Goal: Check status

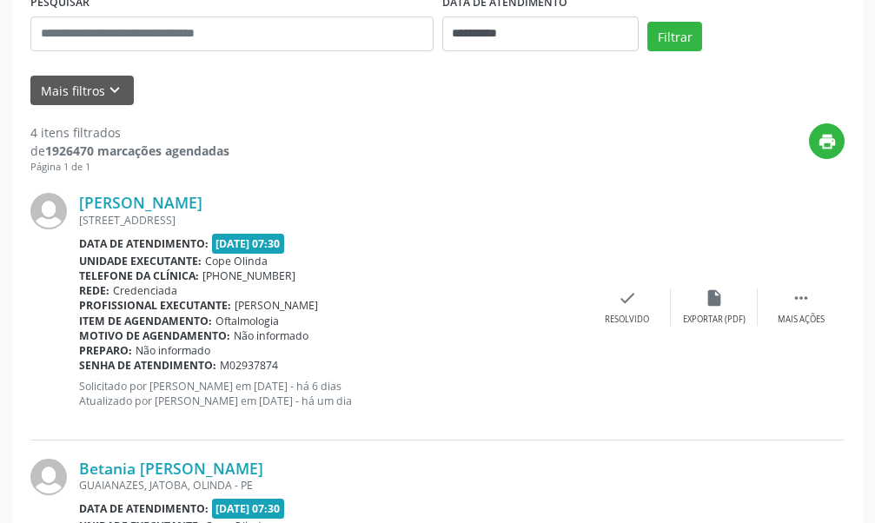
scroll to position [737, 0]
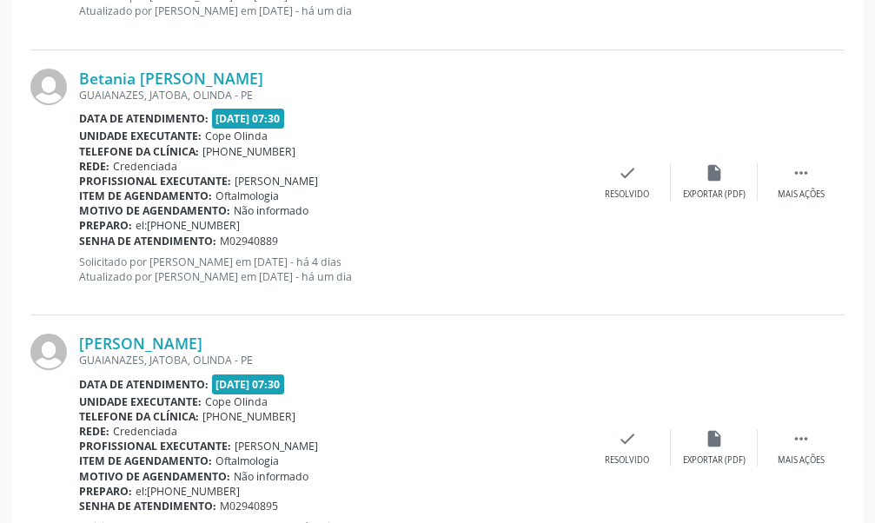
click at [481, 136] on div "Unidade executante: Cope Olinda" at bounding box center [331, 136] width 505 height 15
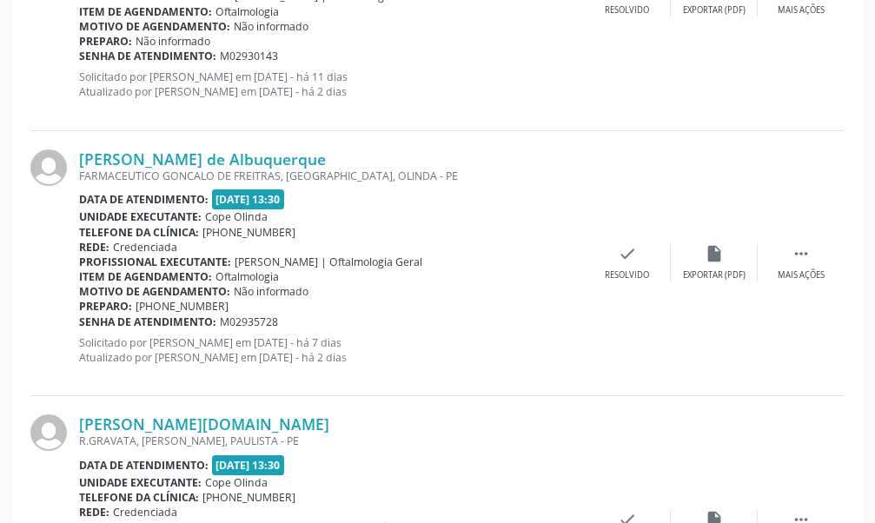
scroll to position [673, 0]
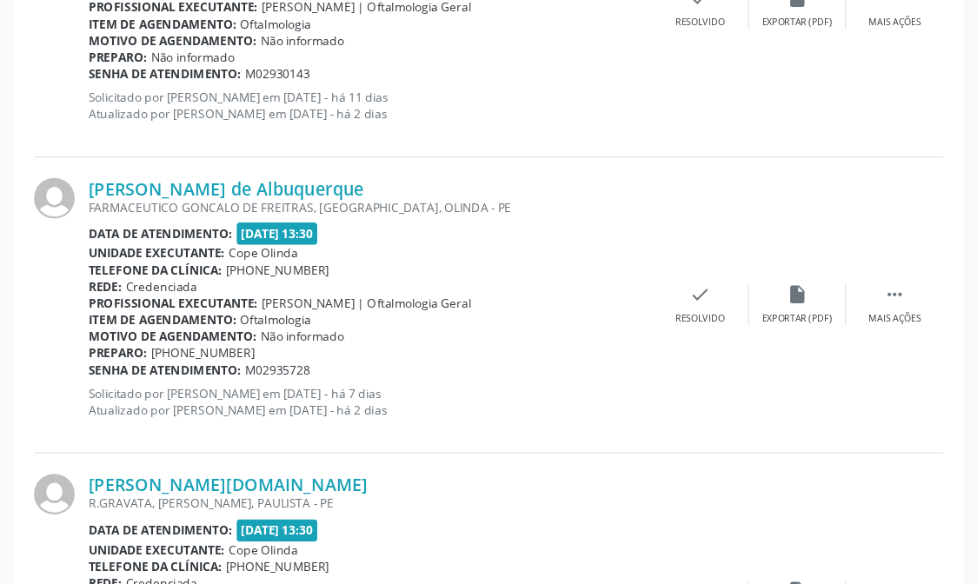
scroll to position [646, 0]
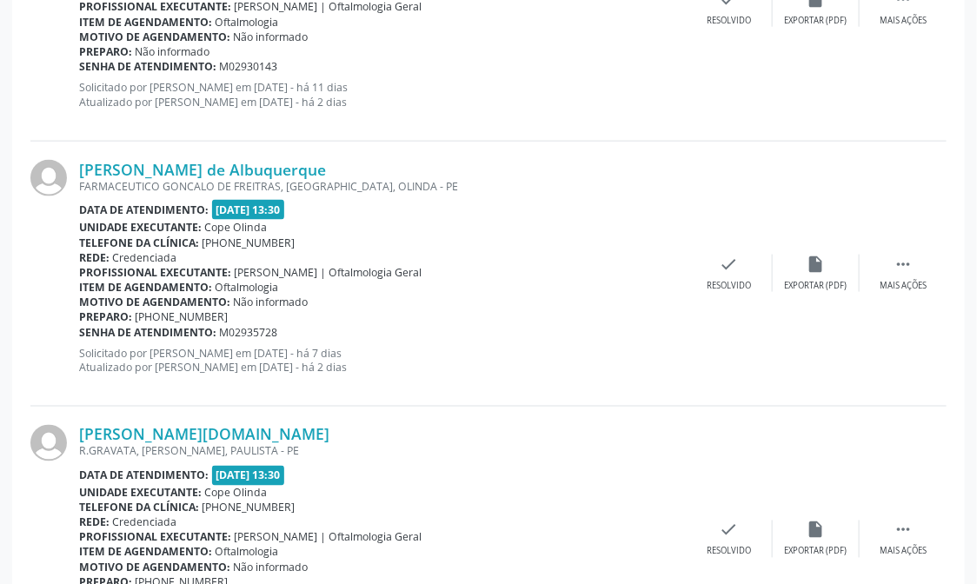
drag, startPoint x: 655, startPoint y: 189, endPoint x: 522, endPoint y: 583, distance: 415.9
click at [643, 233] on div "Clarice Rodrigues Cavalcanti de Albuquerque FARMACEUTICO GONCALO DE FREITRAS, V…" at bounding box center [382, 274] width 607 height 228
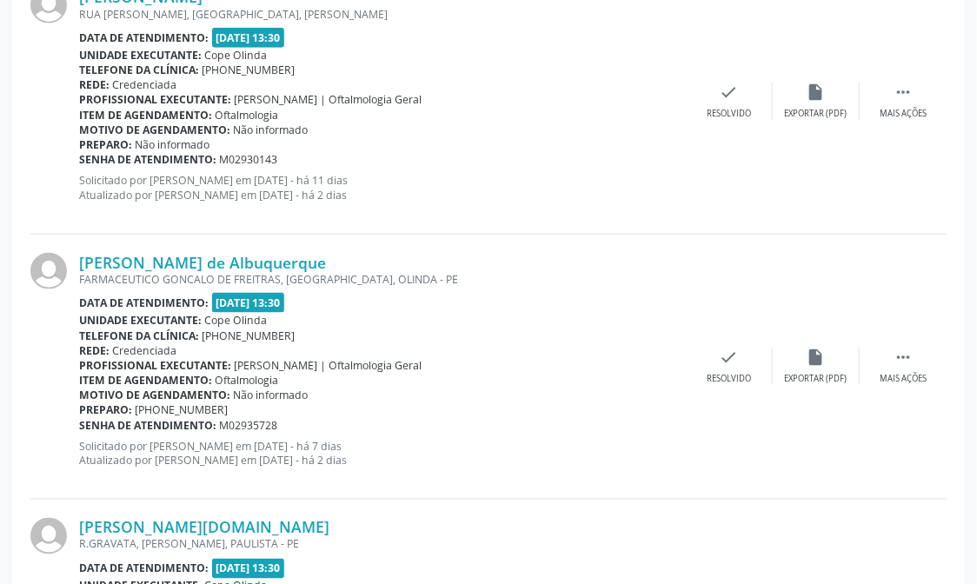
click at [676, 86] on div "Rede: Credenciada" at bounding box center [382, 84] width 607 height 15
